Goal: Transaction & Acquisition: Purchase product/service

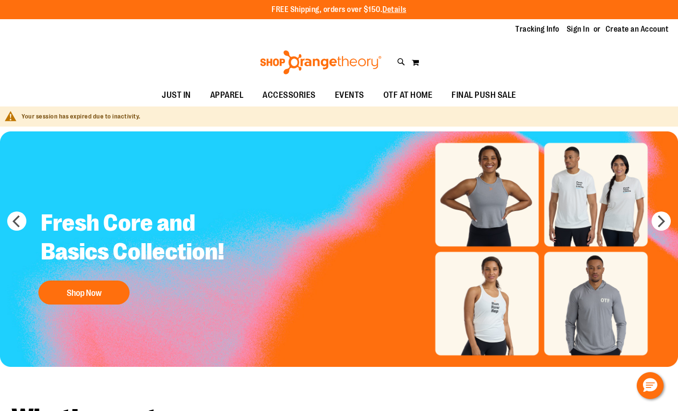
type input "**********"
click at [125, 137] on img "Slide 1 of 7" at bounding box center [339, 249] width 678 height 236
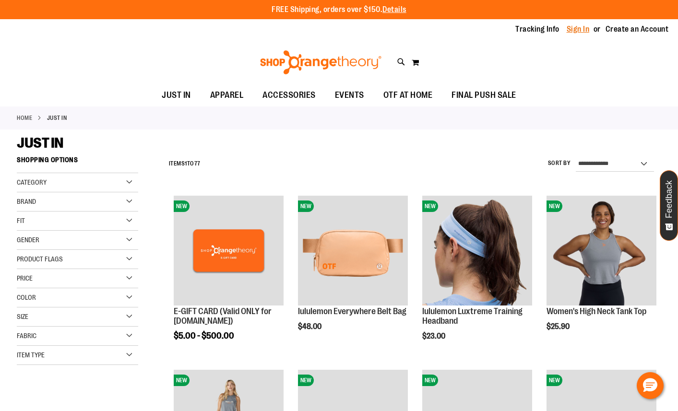
type input "**********"
click at [571, 29] on link "Sign In" at bounding box center [578, 29] width 23 height 11
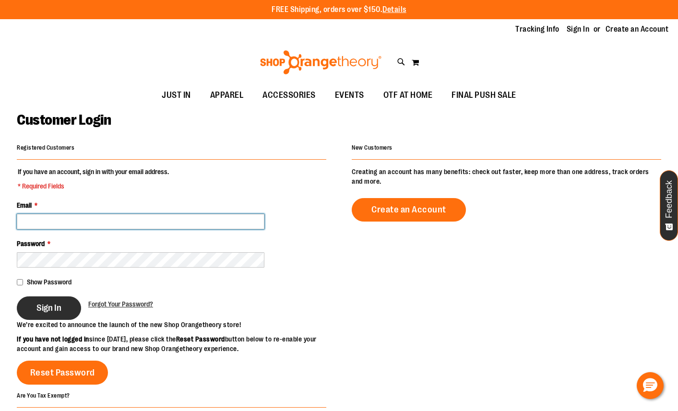
type input "**********"
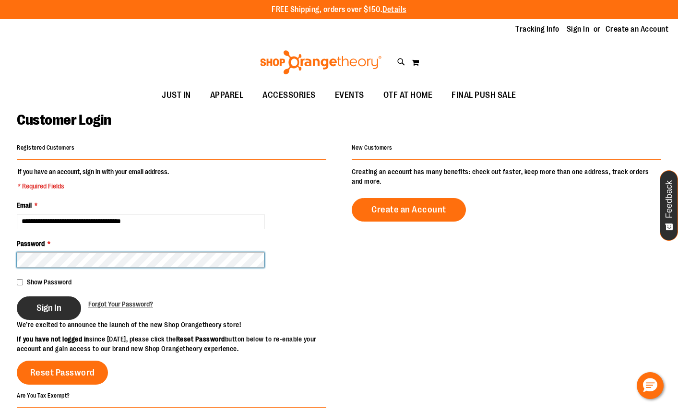
type input "**********"
click at [55, 305] on span "Sign In" at bounding box center [48, 308] width 25 height 11
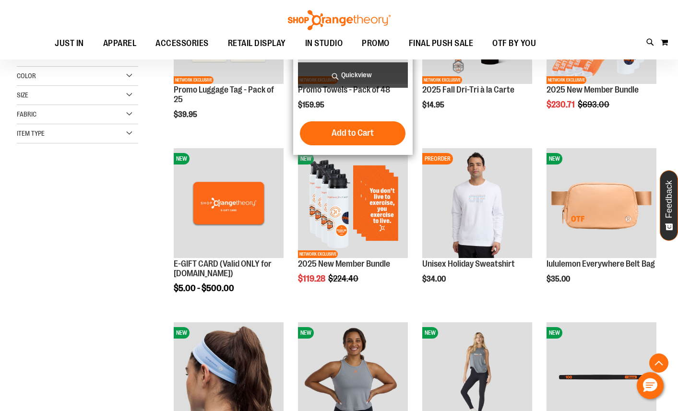
scroll to position [78, 0]
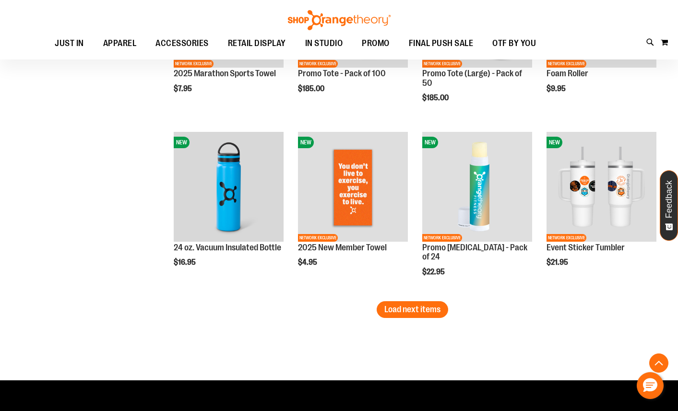
scroll to position [1452, 0]
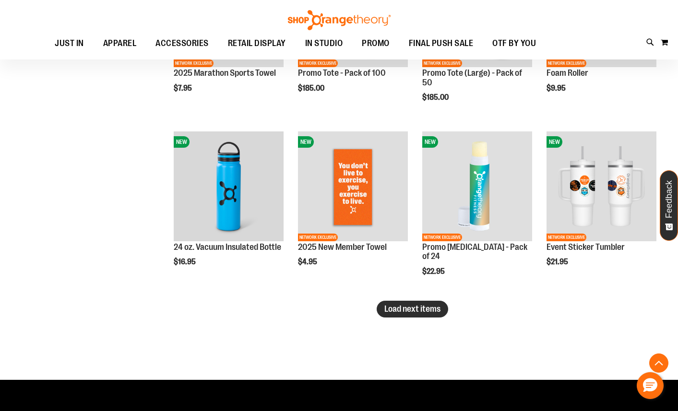
type input "**********"
click at [411, 305] on span "Load next items" at bounding box center [412, 309] width 56 height 10
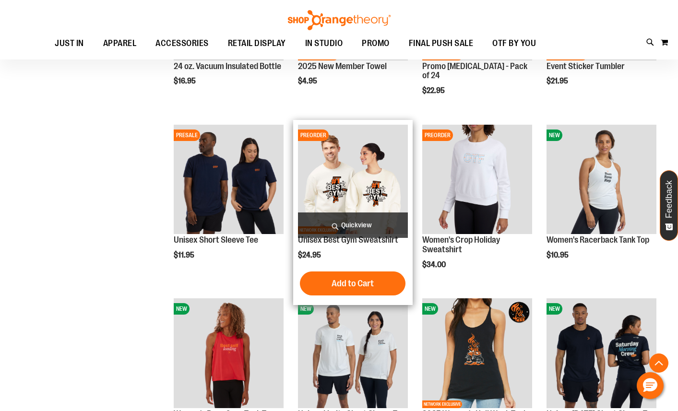
scroll to position [1634, 0]
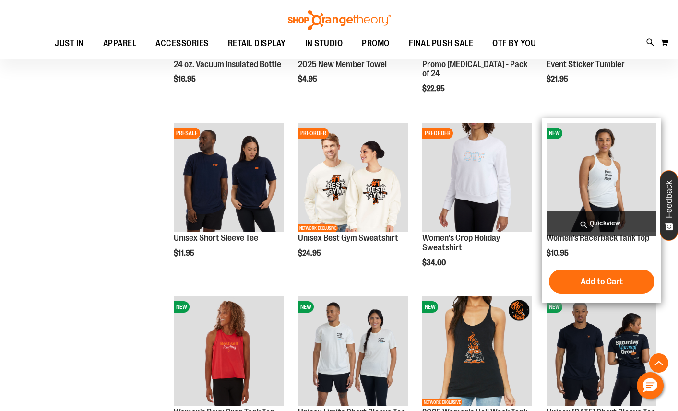
click at [581, 194] on img "product" at bounding box center [602, 178] width 110 height 110
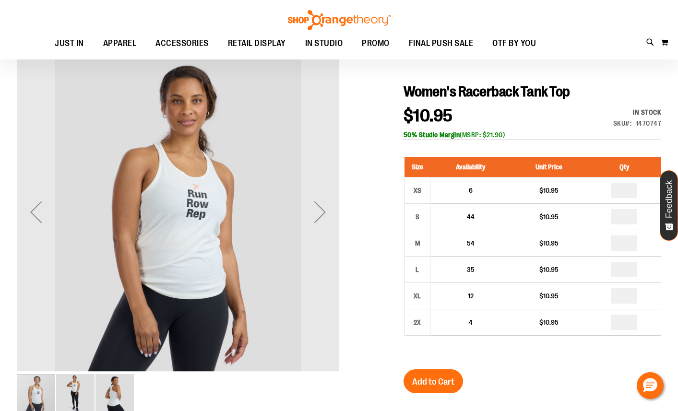
scroll to position [88, 0]
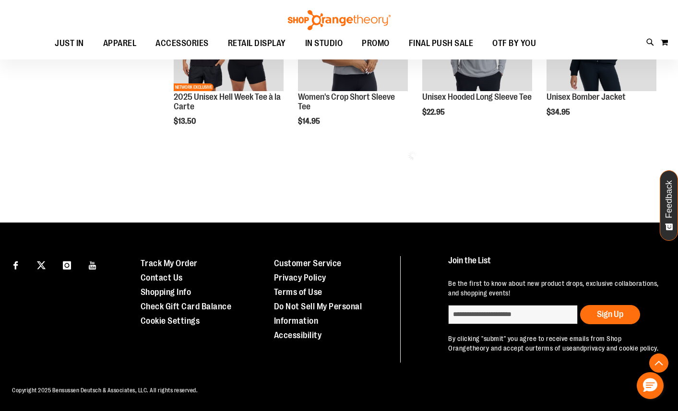
scroll to position [480, 0]
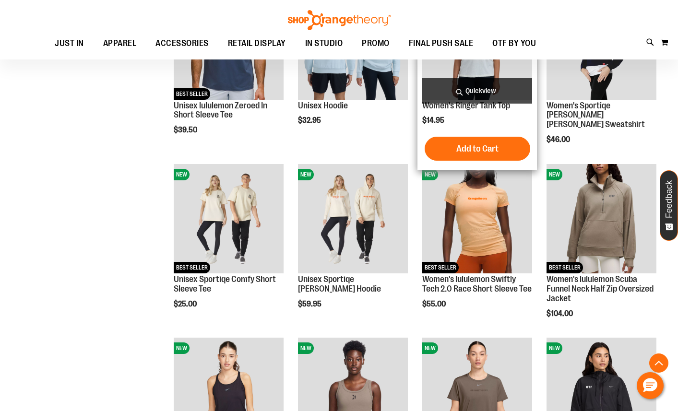
scroll to position [655, 0]
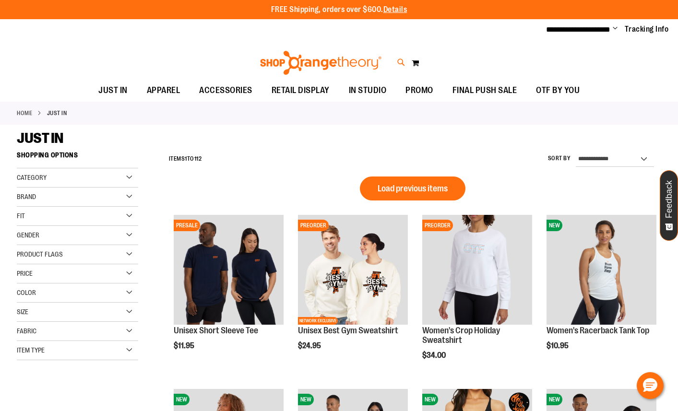
type input "**********"
click at [398, 61] on icon at bounding box center [401, 62] width 8 height 11
click at [324, 49] on input "Search" at bounding box center [339, 54] width 536 height 32
click at [157, 126] on span "$15.99" at bounding box center [176, 122] width 83 height 10
type input "*******"
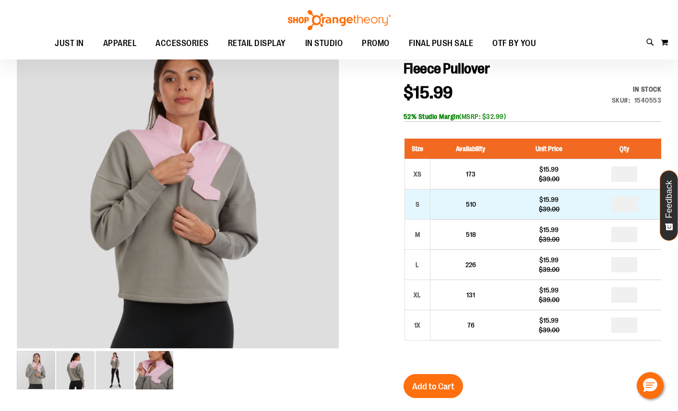
scroll to position [107, 0]
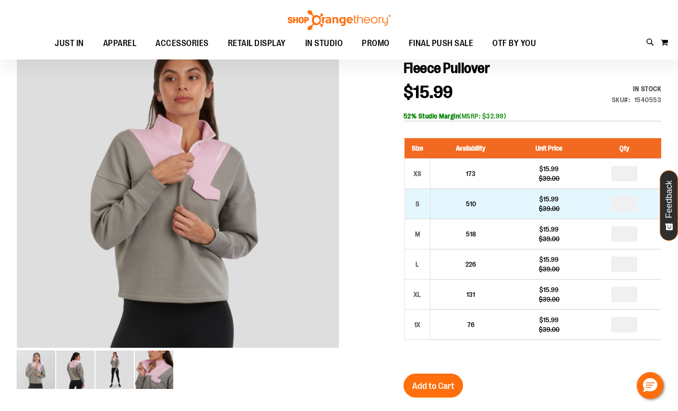
type input "**********"
click at [632, 206] on input "number" at bounding box center [624, 203] width 26 height 15
type input "*"
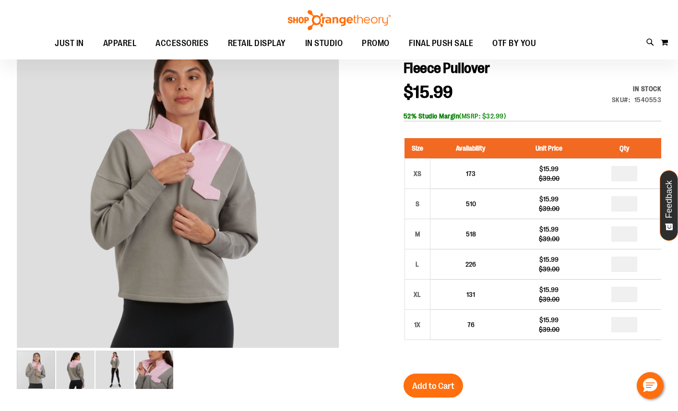
type input "*"
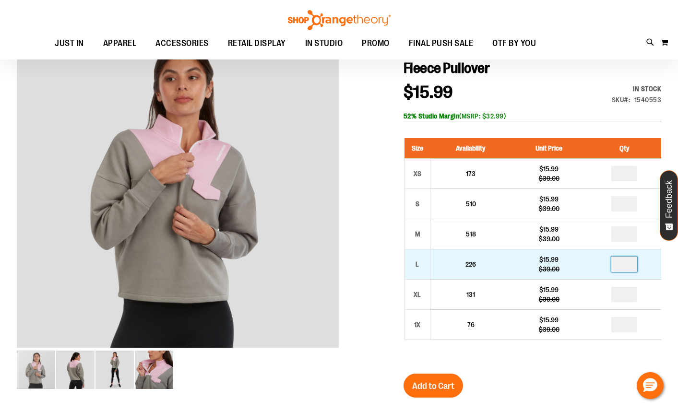
click at [626, 263] on input "number" at bounding box center [624, 264] width 26 height 15
type input "*"
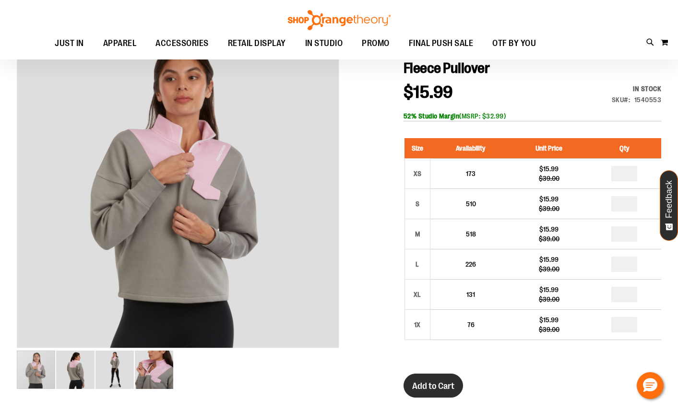
click at [422, 385] on span "Add to Cart" at bounding box center [433, 386] width 42 height 11
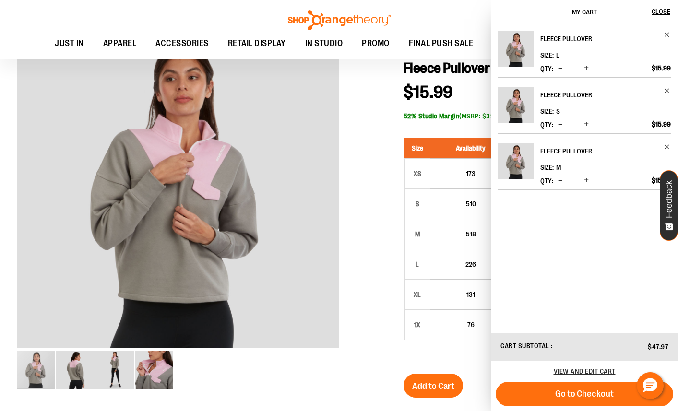
click at [426, 55] on ul "JUST IN JUST IN Balanced Basics New for Women New for Men New Accessories New B…" at bounding box center [295, 44] width 571 height 22
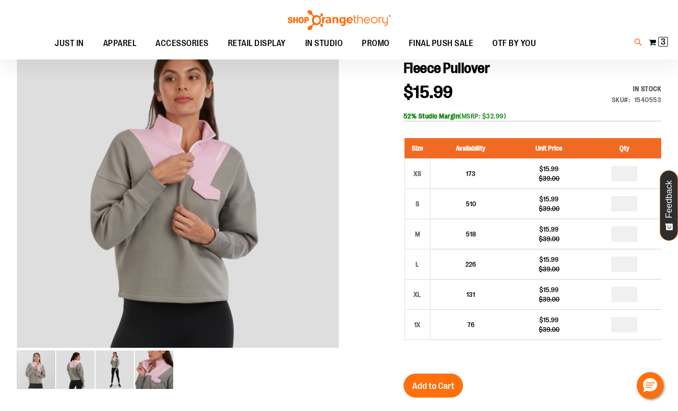
click at [637, 48] on icon at bounding box center [638, 42] width 8 height 11
click at [226, 55] on input "Search" at bounding box center [339, 54] width 536 height 32
click at [200, 114] on div "Everyday French Terry Crop Mock Pullover $9.99 55% Cotton, 40% Polyester, 5% Vi…" at bounding box center [216, 120] width 162 height 31
type input "*******"
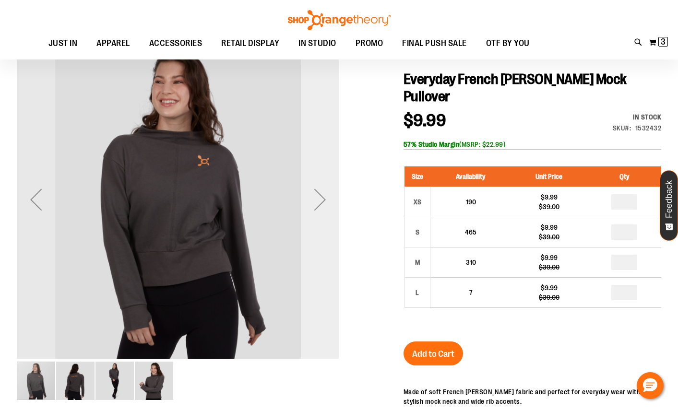
scroll to position [98, 0]
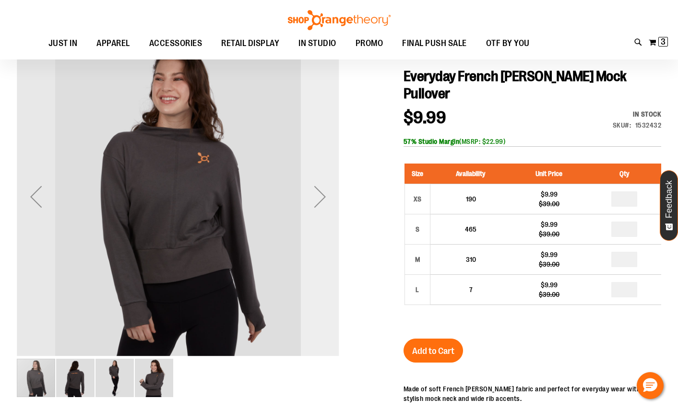
type input "**********"
click at [322, 202] on div "Next" at bounding box center [320, 197] width 38 height 38
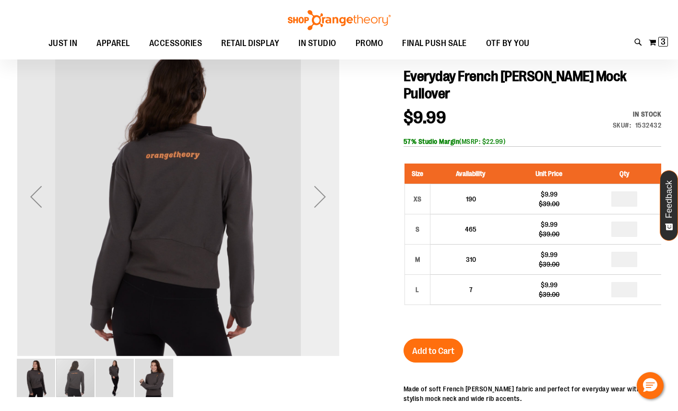
click at [322, 202] on div "Next" at bounding box center [320, 197] width 38 height 38
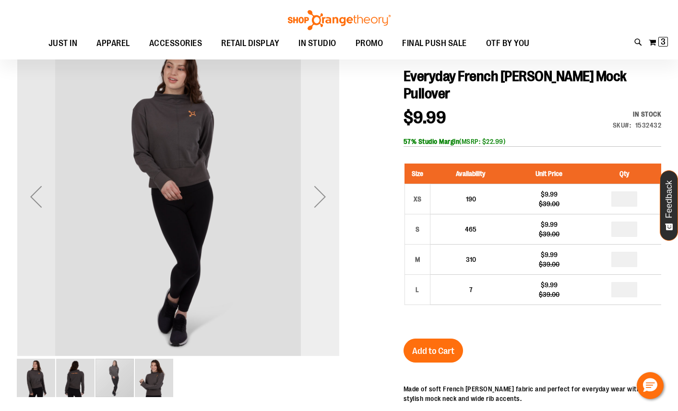
click at [322, 202] on div "Next" at bounding box center [320, 197] width 38 height 38
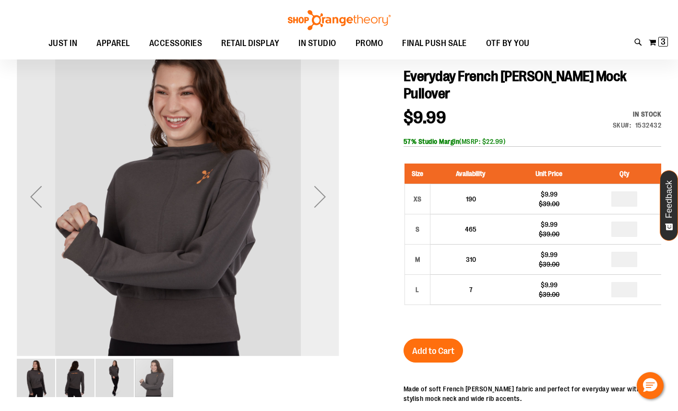
click at [322, 202] on div "Next" at bounding box center [320, 197] width 38 height 38
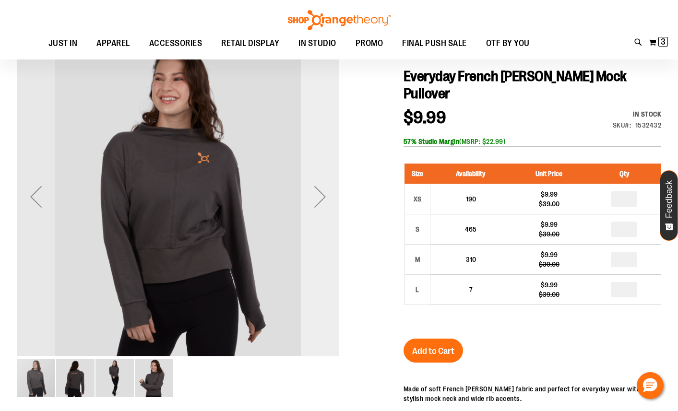
click at [322, 202] on div "Next" at bounding box center [320, 197] width 38 height 38
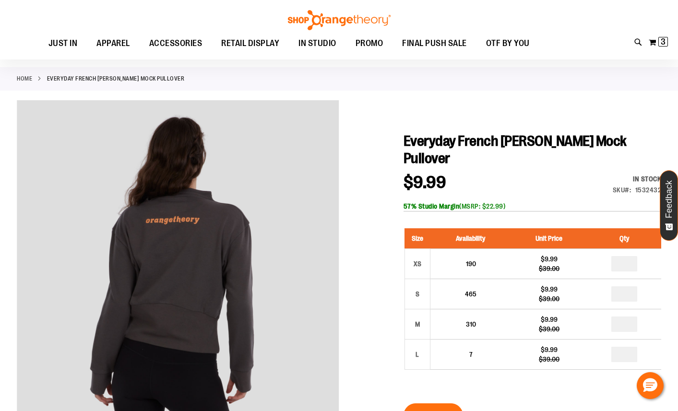
scroll to position [33, 0]
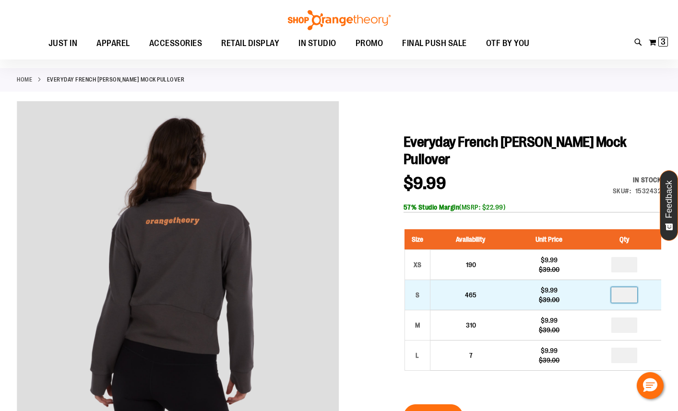
click at [630, 297] on input "number" at bounding box center [624, 294] width 26 height 15
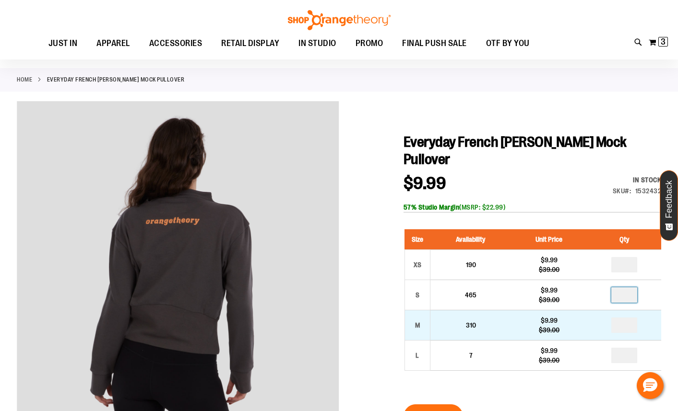
type input "*"
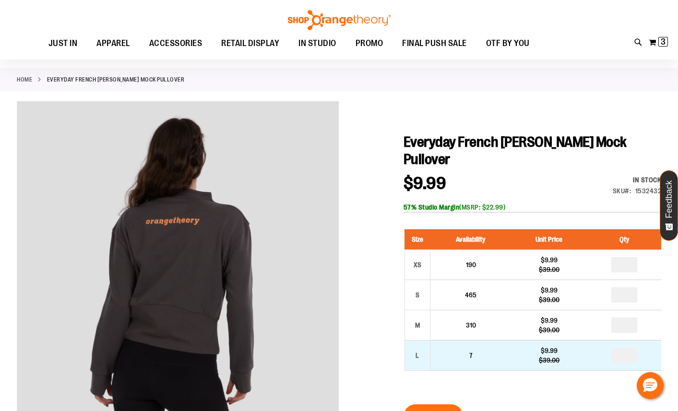
type input "*"
click at [634, 354] on input "number" at bounding box center [624, 355] width 26 height 15
type input "*"
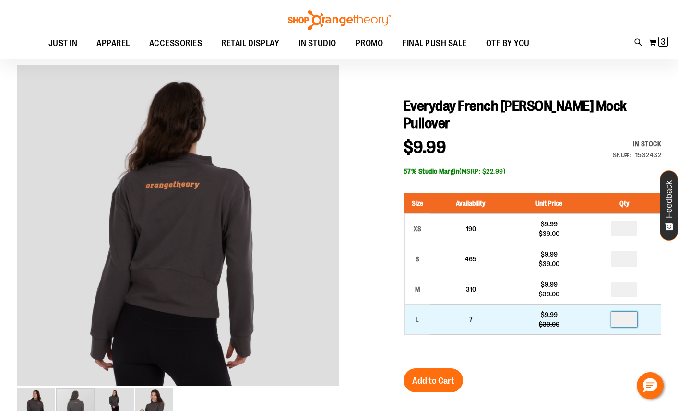
scroll to position [81, 0]
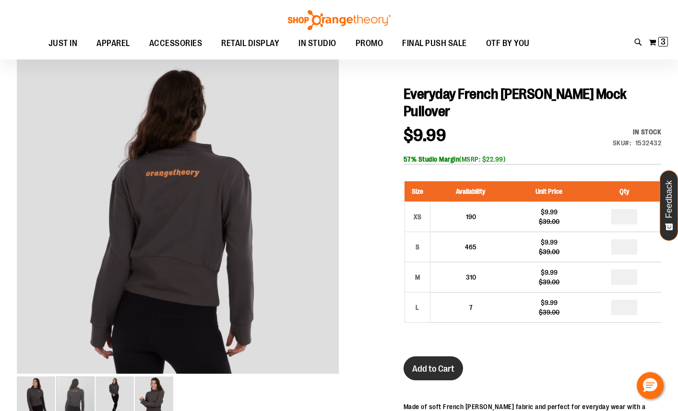
click at [448, 369] on span "Add to Cart" at bounding box center [433, 369] width 42 height 11
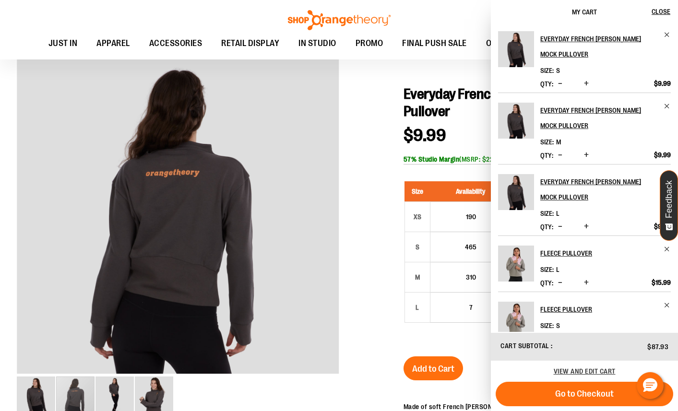
click at [375, 175] on div at bounding box center [339, 311] width 644 height 517
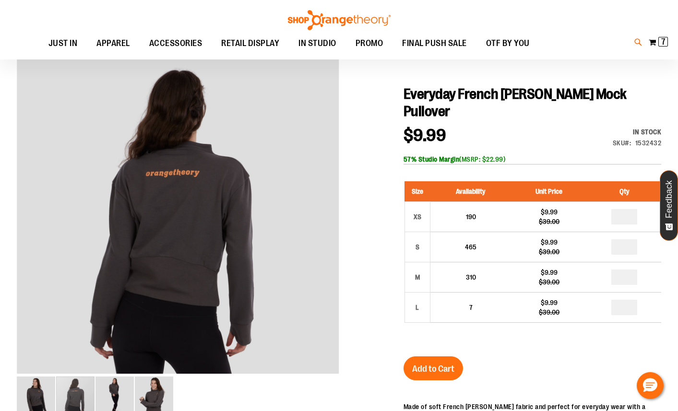
click at [634, 48] on icon at bounding box center [638, 42] width 8 height 11
click at [339, 120] on link "Unisex Hoodie $32.95 Fleece -..." at bounding box center [339, 120] width 527 height 41
type input "*******"
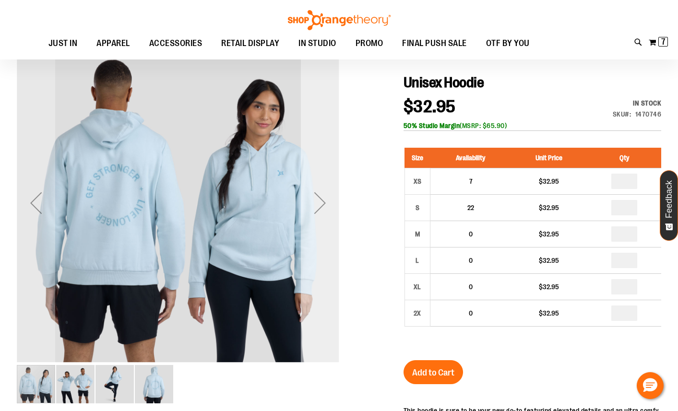
scroll to position [97, 0]
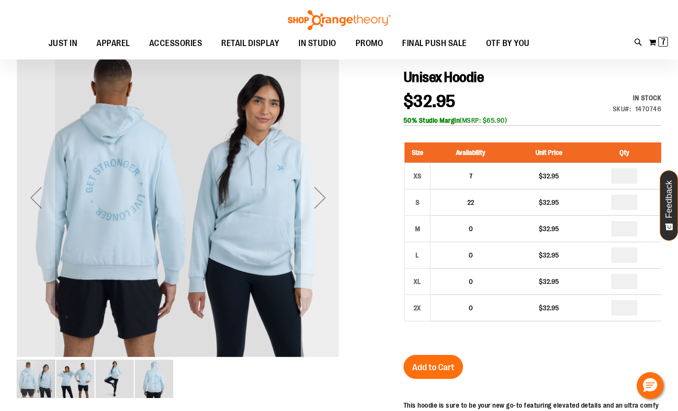
type input "**********"
click at [321, 193] on div "Next" at bounding box center [320, 198] width 38 height 38
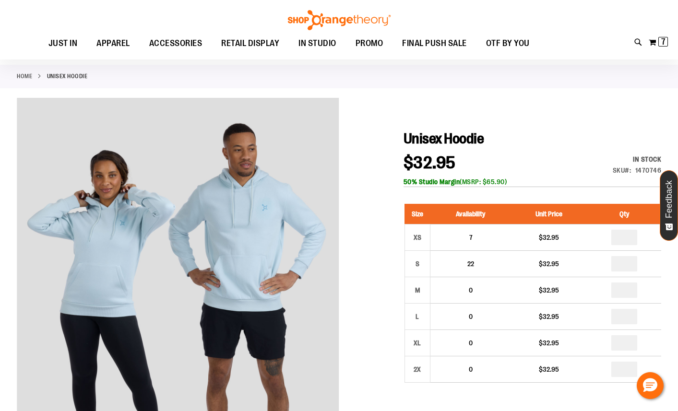
scroll to position [35, 0]
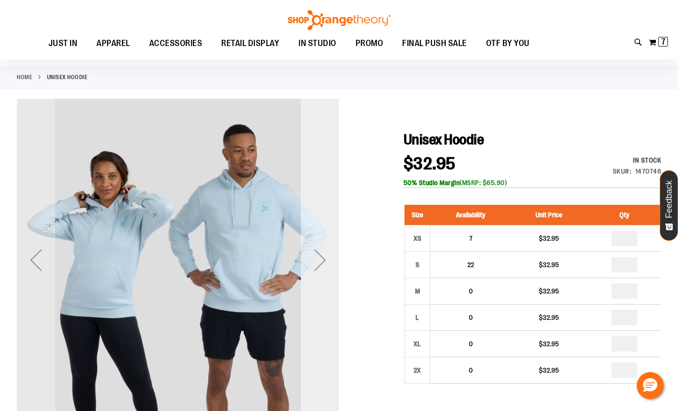
click at [322, 256] on div "Next" at bounding box center [320, 260] width 38 height 38
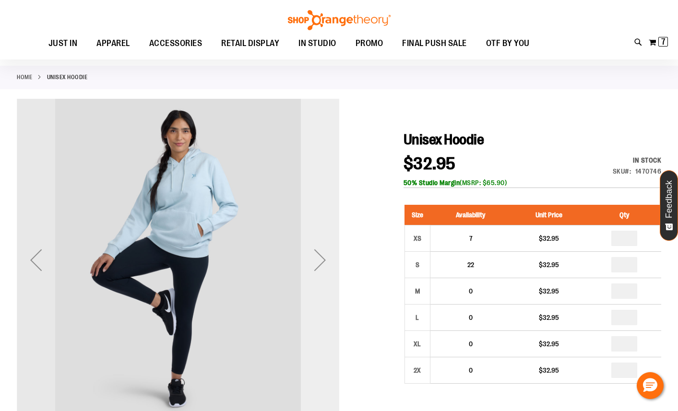
click at [322, 256] on div "Next" at bounding box center [320, 260] width 38 height 38
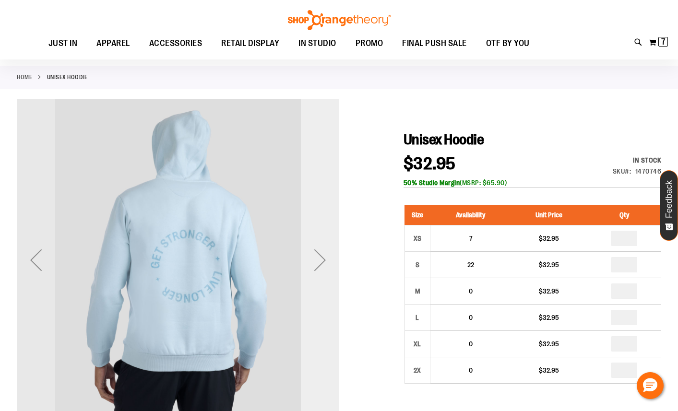
click at [322, 256] on div "Next" at bounding box center [320, 260] width 38 height 38
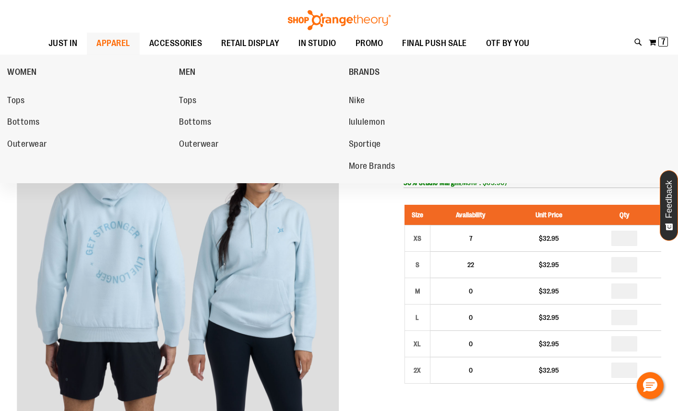
click at [121, 41] on span "APPAREL" at bounding box center [113, 44] width 34 height 22
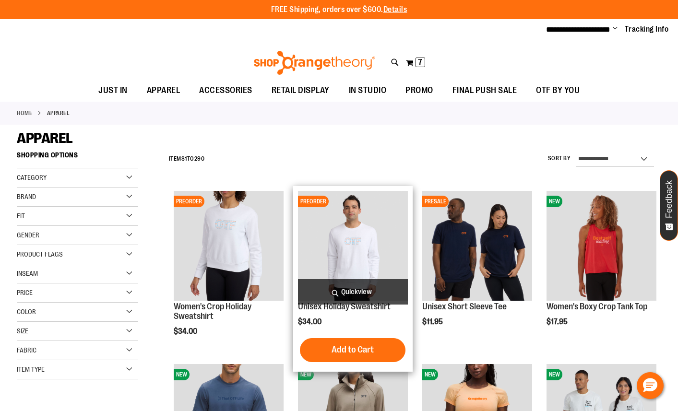
type input "**********"
click at [350, 291] on span "Quickview" at bounding box center [353, 291] width 110 height 25
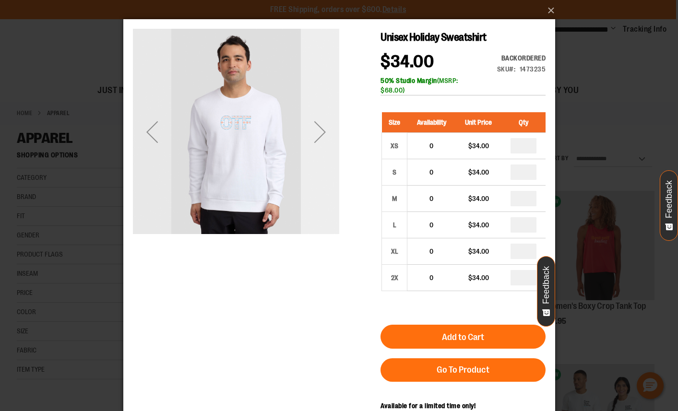
click at [323, 127] on div "Next" at bounding box center [319, 132] width 38 height 38
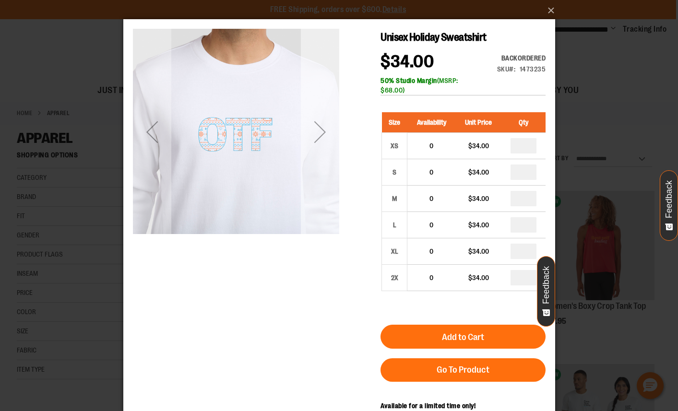
click at [323, 127] on div "Next" at bounding box center [319, 132] width 38 height 38
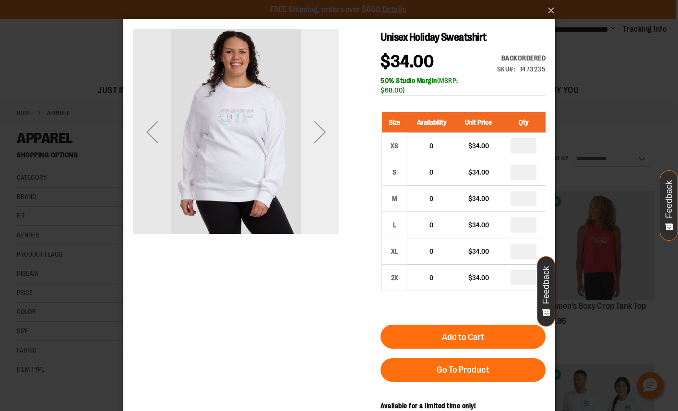
click at [323, 127] on div "Next" at bounding box center [319, 132] width 38 height 38
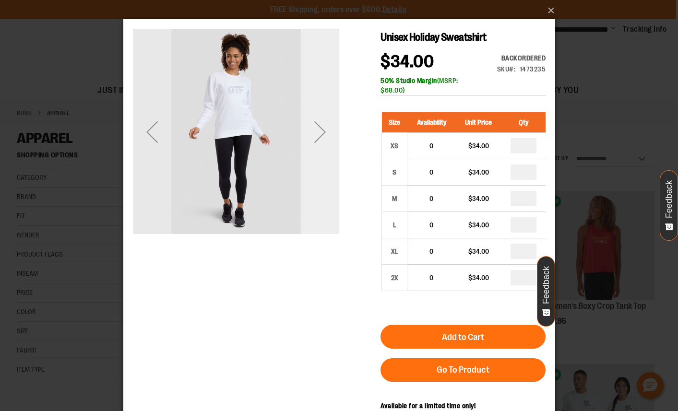
click at [323, 127] on div "Next" at bounding box center [319, 132] width 38 height 38
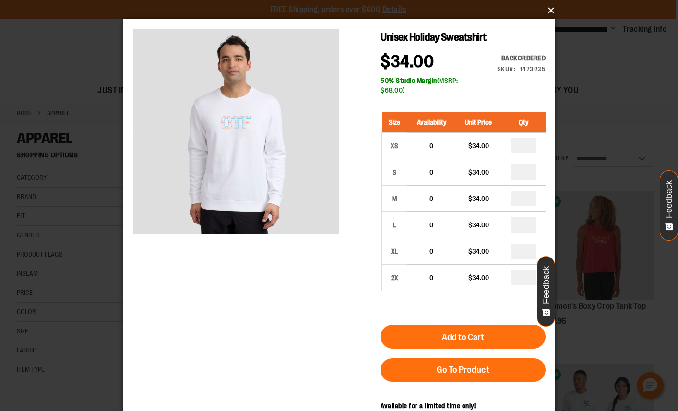
click at [552, 10] on button "×" at bounding box center [342, 10] width 432 height 21
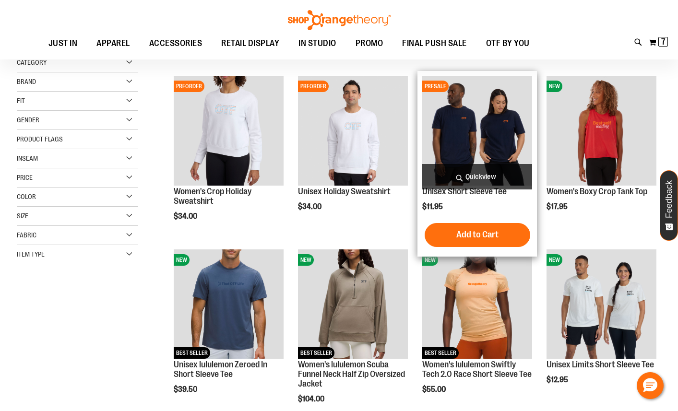
scroll to position [123, 0]
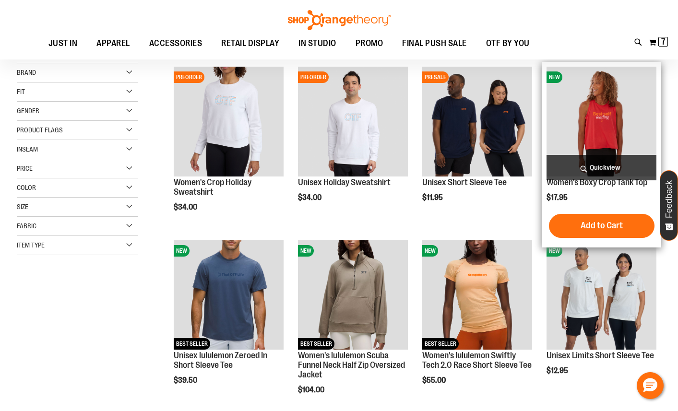
click at [586, 163] on span "Quickview" at bounding box center [602, 167] width 110 height 25
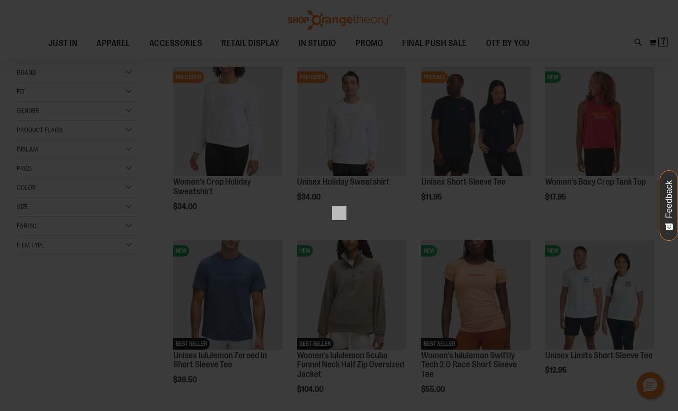
scroll to position [0, 0]
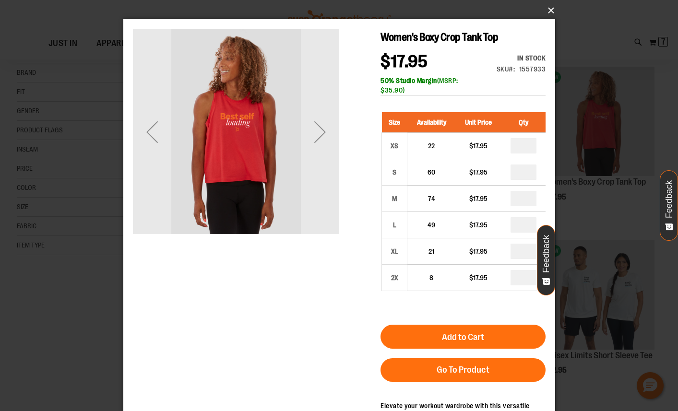
click at [551, 8] on button "×" at bounding box center [342, 10] width 432 height 21
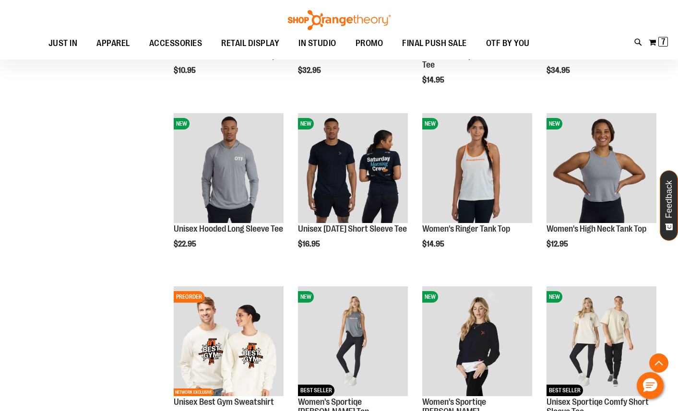
scroll to position [595, 0]
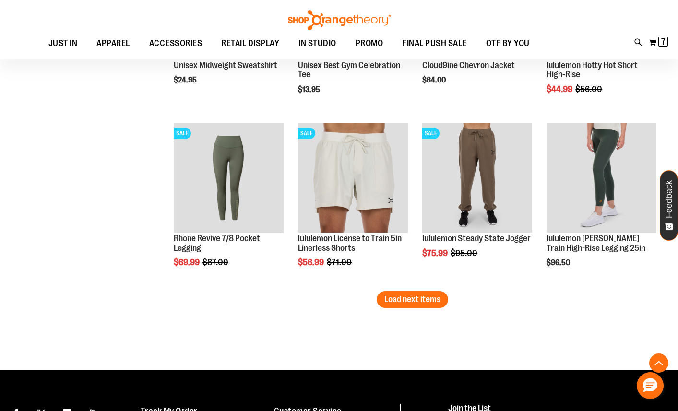
scroll to position [1468, 0]
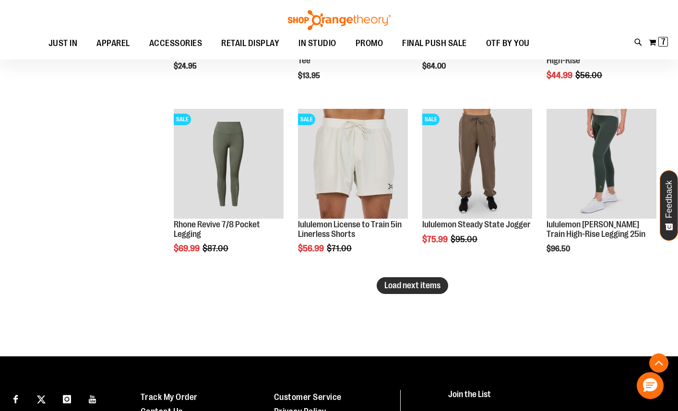
click at [400, 286] on span "Load next items" at bounding box center [412, 286] width 56 height 10
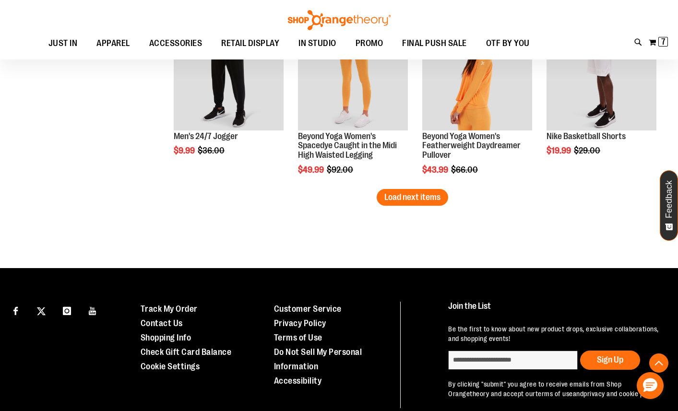
scroll to position [2132, 0]
